Goal: Task Accomplishment & Management: Complete application form

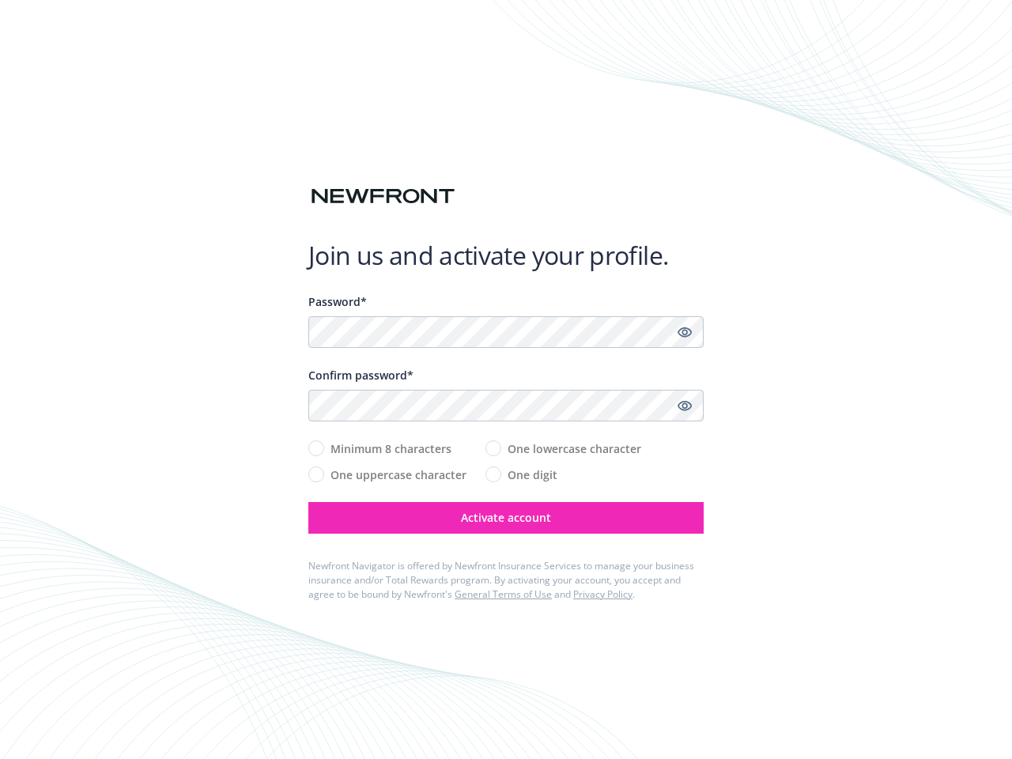
click at [506, 379] on div "Confirm password*" at bounding box center [505, 375] width 395 height 17
click at [685, 332] on icon "Show password" at bounding box center [684, 332] width 14 height 14
click at [685, 405] on icon "Show password" at bounding box center [684, 405] width 14 height 14
click at [506, 518] on span "Activate account" at bounding box center [506, 517] width 90 height 15
